Goal: Register for event/course

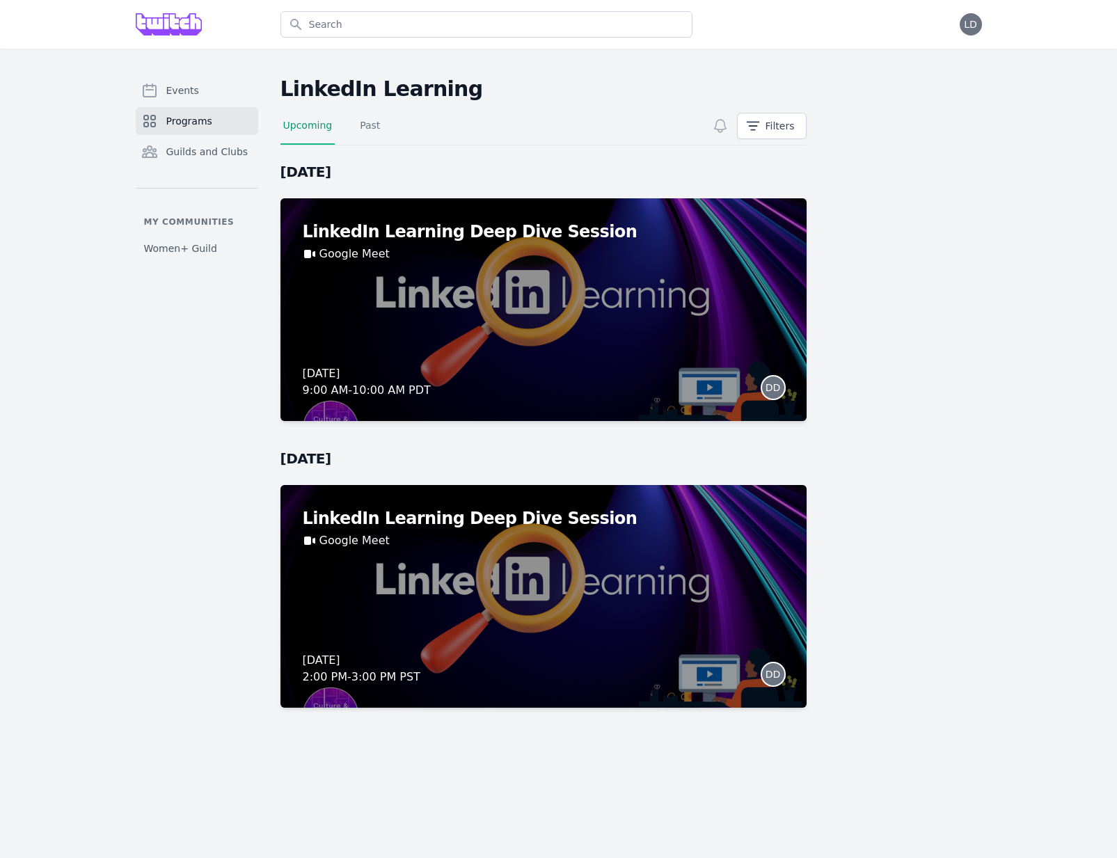
click at [1059, 245] on div "Events Programs Guilds and Clubs My communities Women+ Guild LinkedIn Learning …" at bounding box center [558, 406] width 1117 height 715
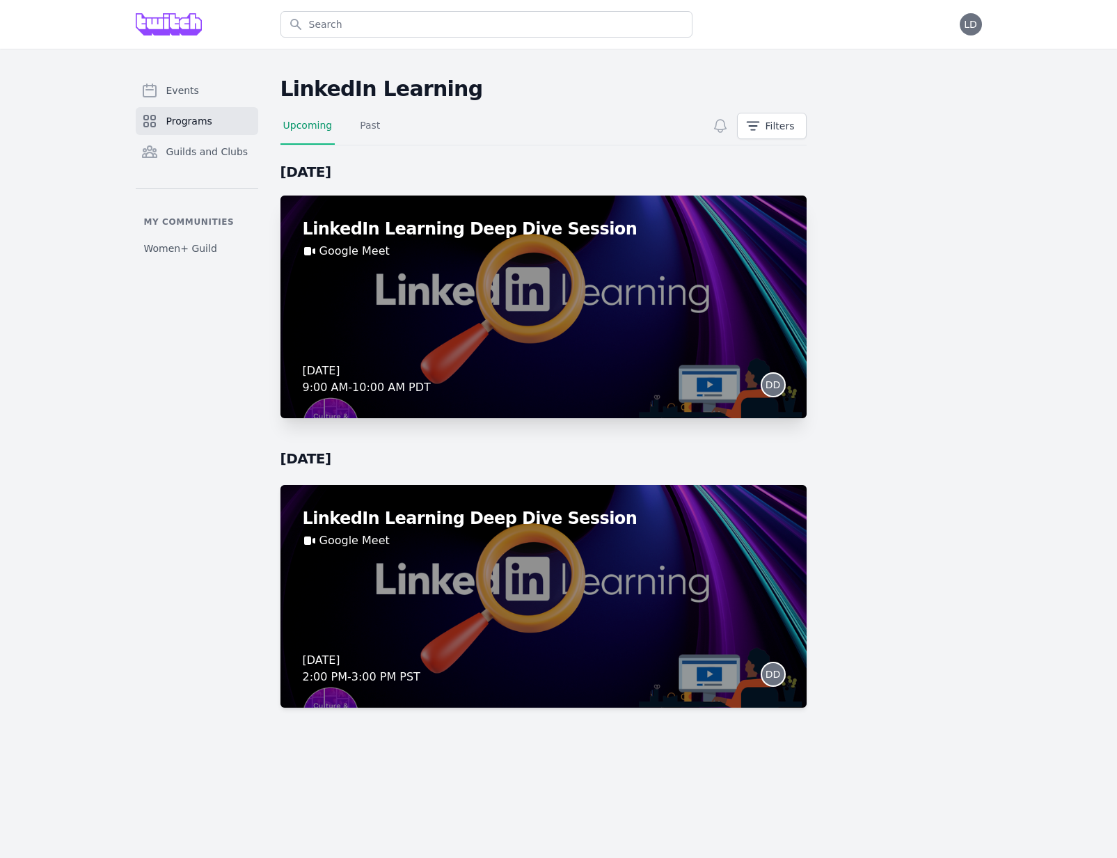
click at [521, 335] on div "LinkedIn Learning Deep Dive Session Google Meet [DATE] 9:00 AM - 10:00 AM PDT DD" at bounding box center [544, 307] width 526 height 223
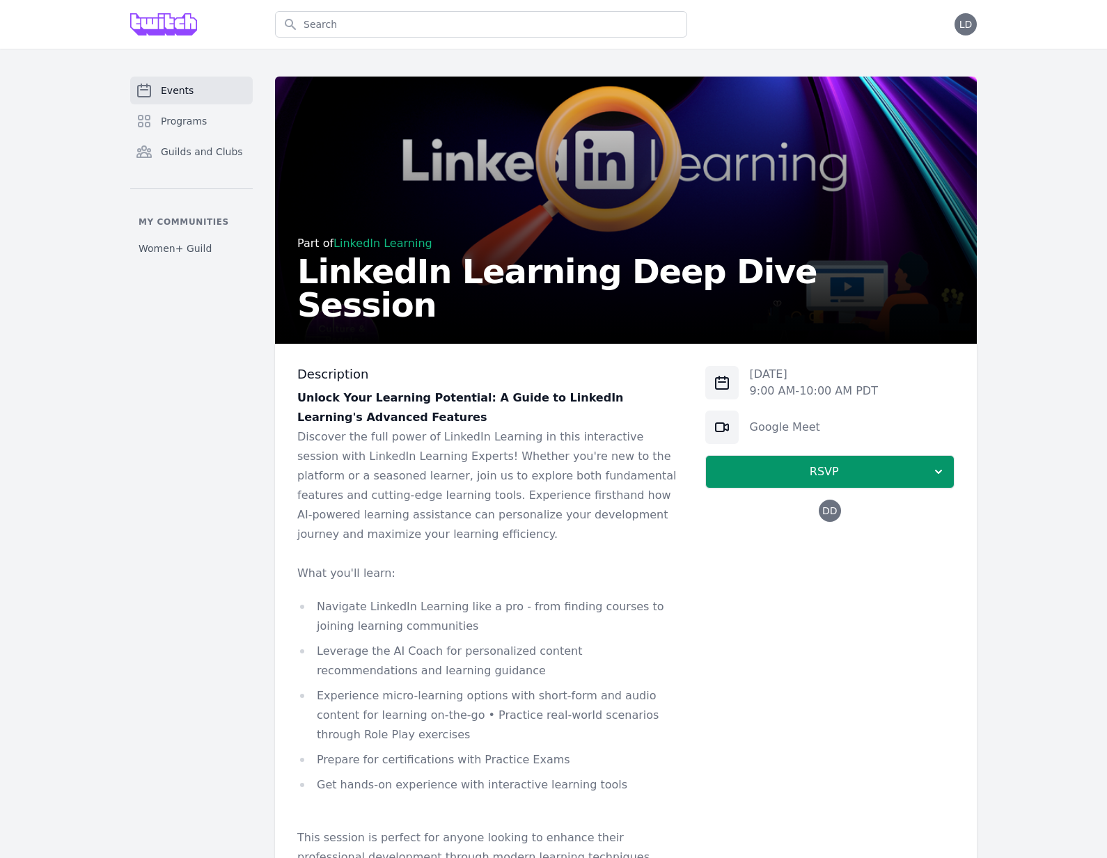
click at [207, 563] on div "Events Programs Guilds and Clubs My communities Women+ Guild" at bounding box center [191, 661] width 123 height 1169
click at [771, 662] on div "[DATE] 9:00 AM - 10:00 AM PDT Google Meet RSVP DD" at bounding box center [829, 794] width 249 height 857
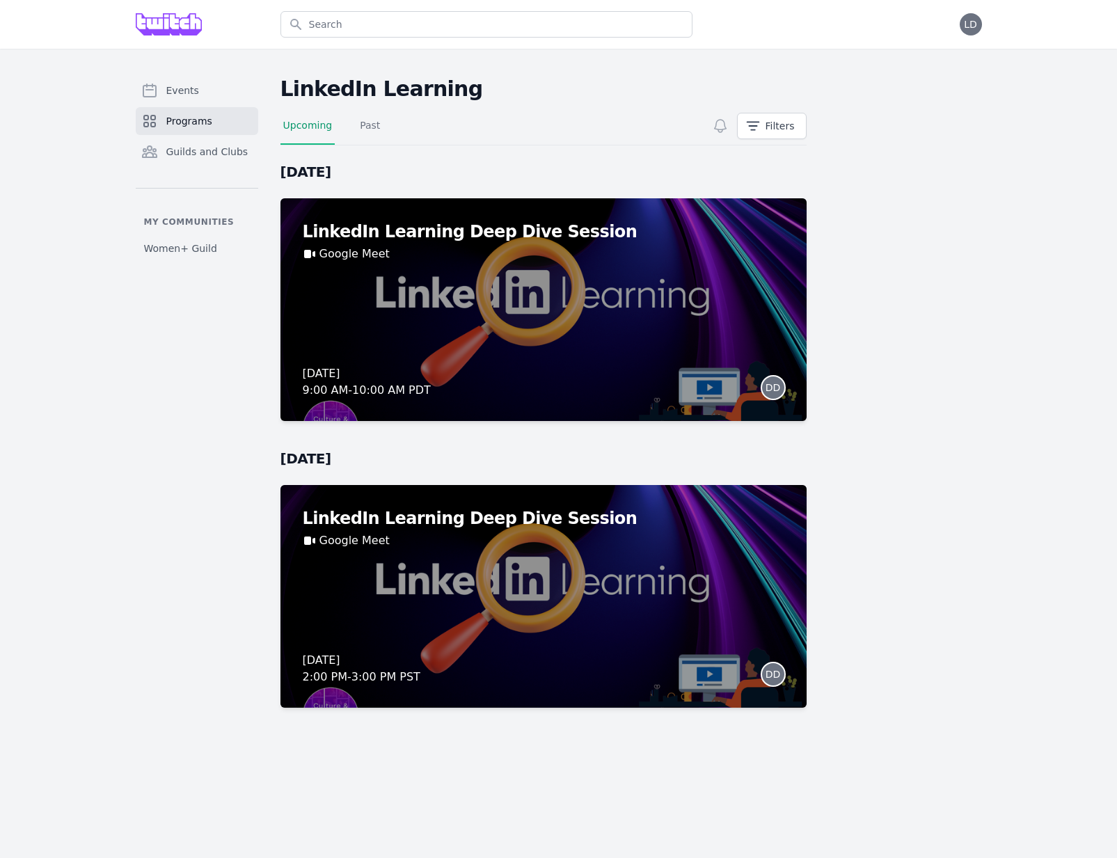
click at [88, 601] on div "Events Programs Guilds and Clubs My communities Women+ Guild LinkedIn Learning …" at bounding box center [558, 406] width 1117 height 715
drag, startPoint x: 980, startPoint y: 308, endPoint x: 938, endPoint y: 100, distance: 213.0
click at [980, 310] on main "LinkedIn Learning Upcoming Past Filters [DATE] LinkedIn Learning Deep Dive Sess…" at bounding box center [632, 406] width 702 height 659
